Goal: Task Accomplishment & Management: Manage account settings

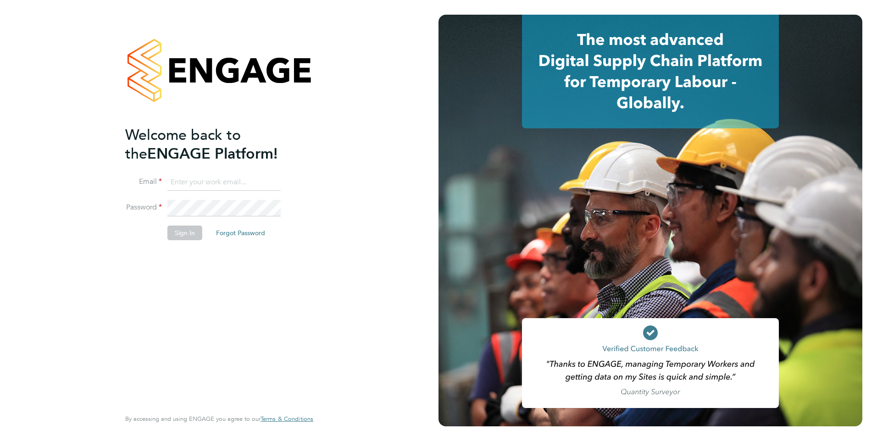
click at [205, 175] on input at bounding box center [223, 182] width 113 height 17
type input "catherine.rowland@prsjobs.com"
click at [185, 234] on button "Sign In" at bounding box center [184, 233] width 35 height 15
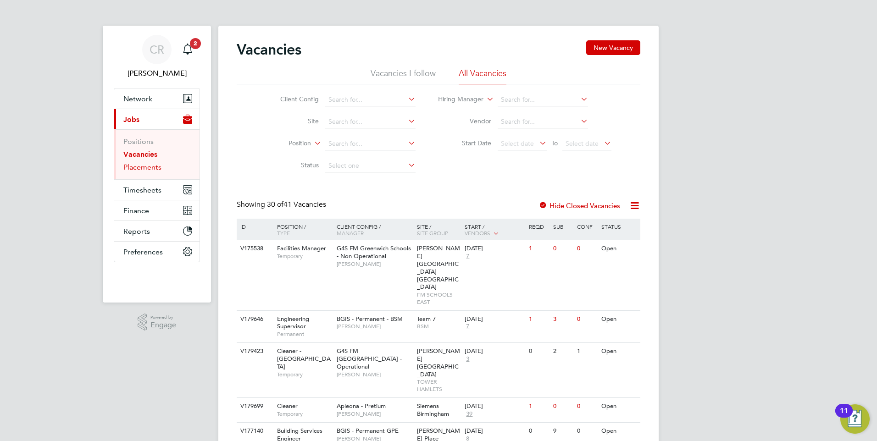
click at [144, 165] on link "Placements" at bounding box center [142, 167] width 38 height 9
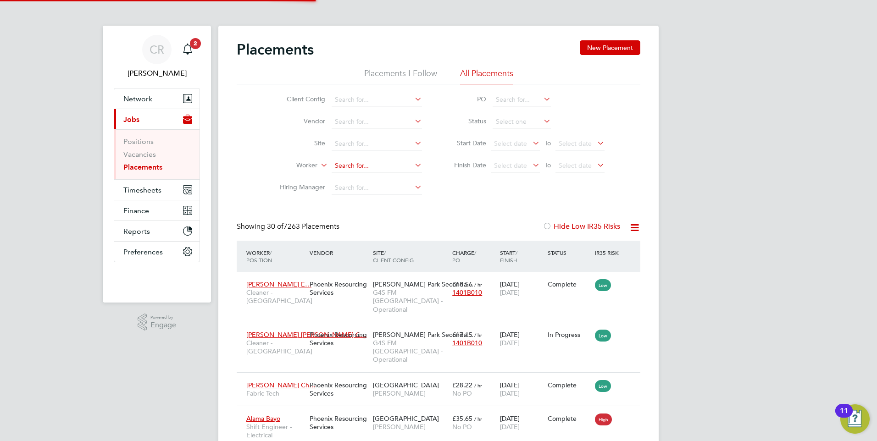
click at [350, 168] on input at bounding box center [377, 166] width 90 height 13
click at [340, 179] on b "Nitin" at bounding box center [342, 179] width 15 height 8
type input "[PERSON_NAME]"
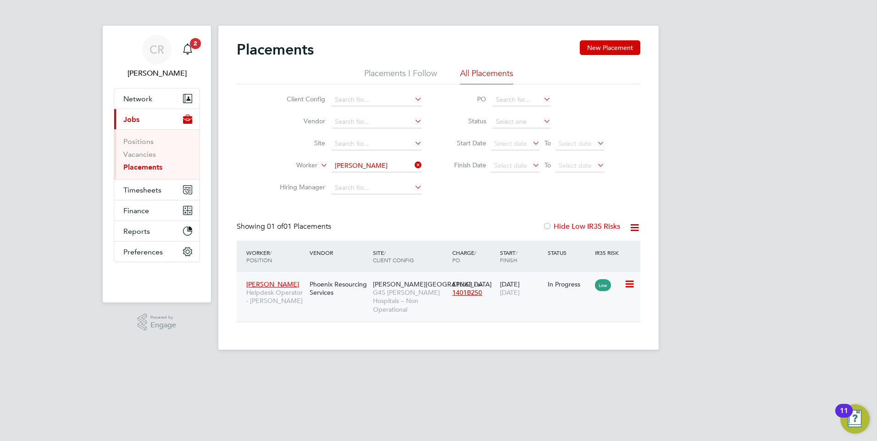
click at [554, 300] on div "Nitin Chauhan Helpdesk Operator - Churchill Phoenix Resourcing Services Churchi…" at bounding box center [438, 297] width 403 height 50
click at [472, 282] on div "£16.68 / hr 1401B250" at bounding box center [474, 289] width 48 height 26
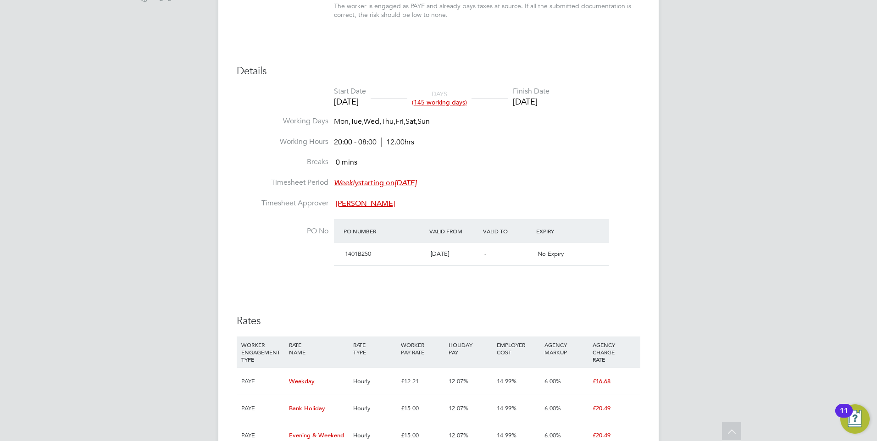
scroll to position [459, 0]
